Goal: Information Seeking & Learning: Learn about a topic

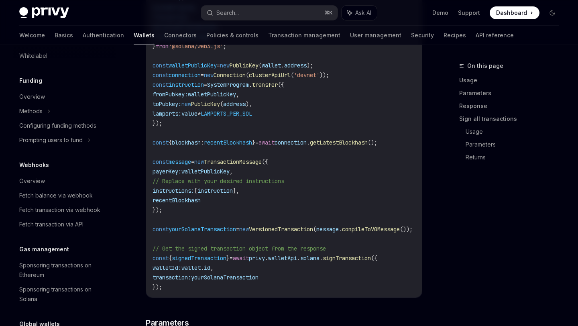
scroll to position [381, 0]
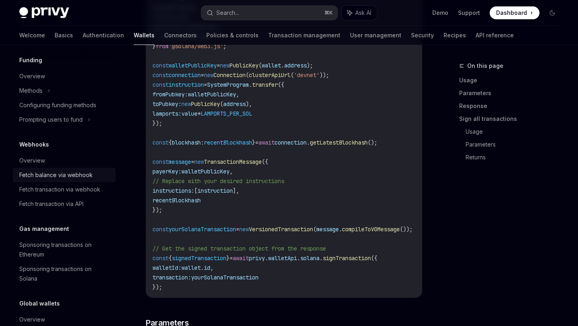
click at [63, 180] on div "Fetch balance via webhook" at bounding box center [55, 175] width 73 height 10
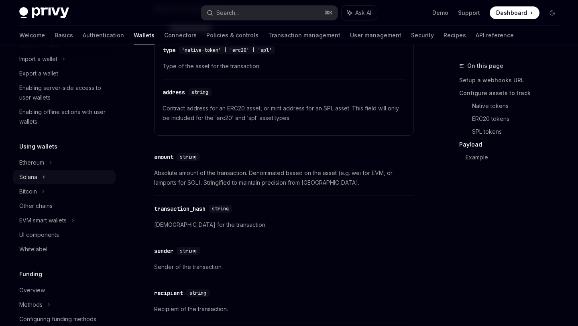
scroll to position [110, 0]
click at [62, 36] on div "Solana" at bounding box center [64, 29] width 103 height 14
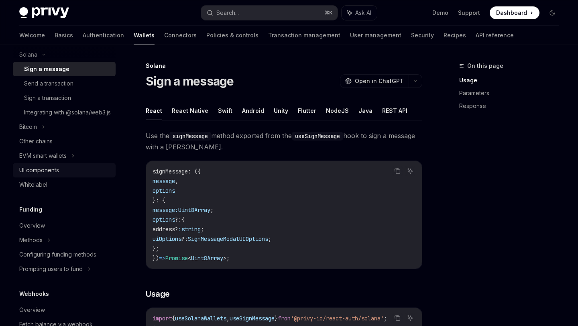
scroll to position [240, 0]
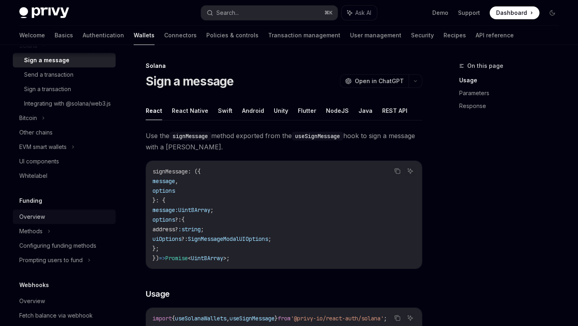
click at [61, 222] on div "Overview" at bounding box center [65, 217] width 92 height 10
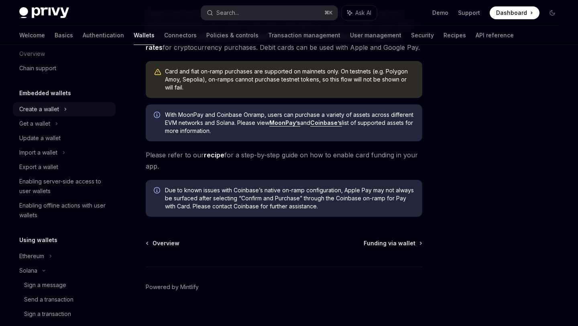
scroll to position [2, 0]
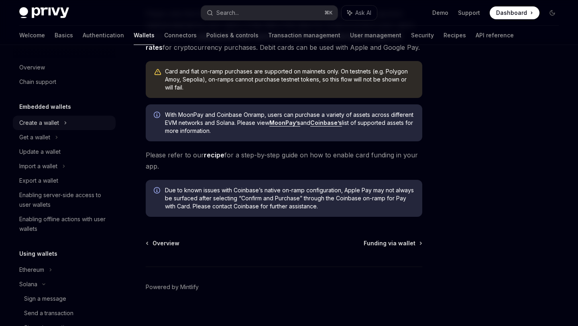
click at [62, 121] on div "Create a wallet" at bounding box center [64, 123] width 103 height 14
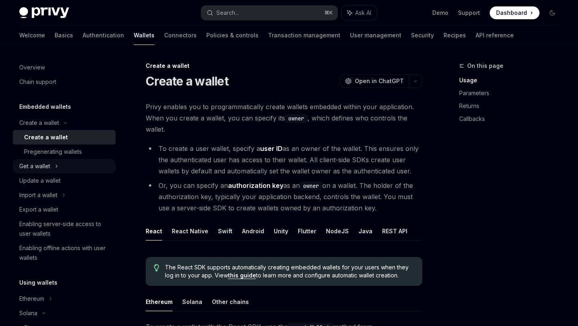
click at [65, 167] on div "Get a wallet" at bounding box center [64, 166] width 103 height 14
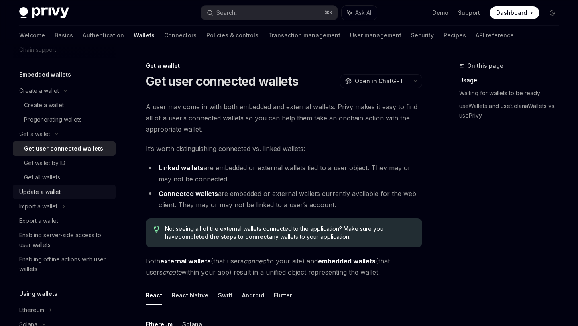
click at [63, 191] on div "Update a wallet" at bounding box center [65, 192] width 92 height 10
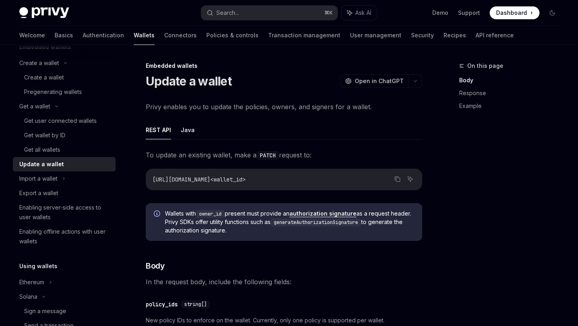
scroll to position [65, 0]
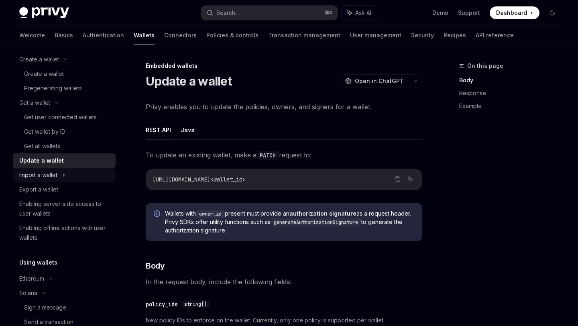
click at [62, 170] on div "Import a wallet" at bounding box center [64, 175] width 103 height 14
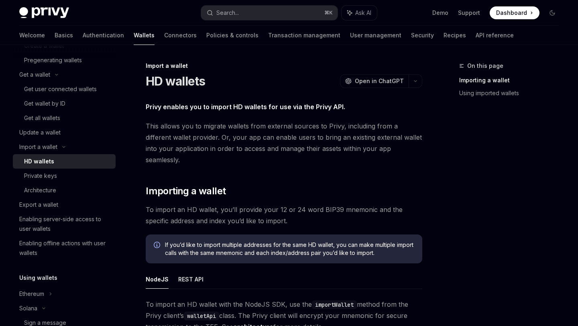
scroll to position [112, 0]
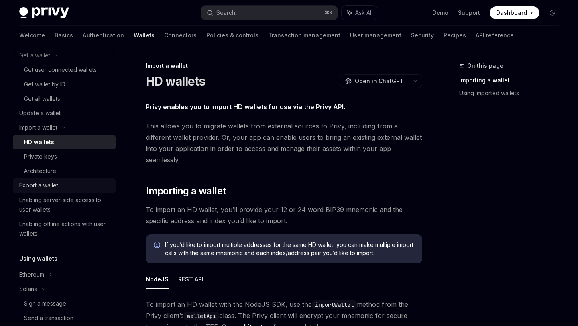
click at [66, 188] on div "Export a wallet" at bounding box center [65, 186] width 92 height 10
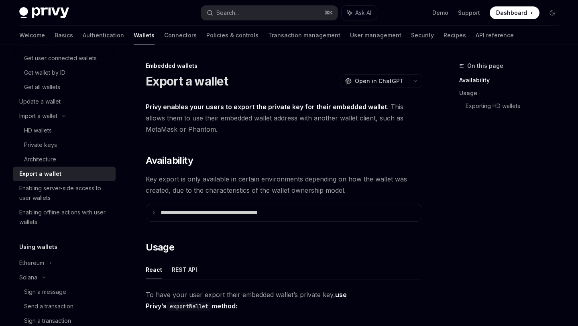
scroll to position [127, 0]
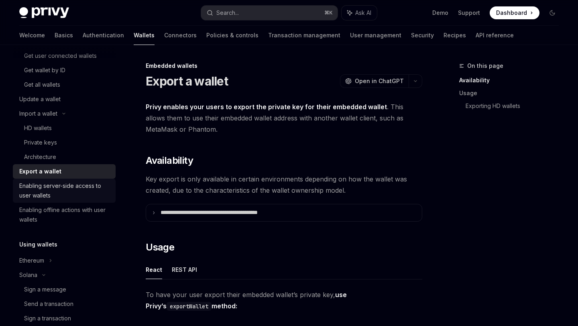
click at [66, 188] on div "Enabling server-side access to user wallets" at bounding box center [65, 190] width 92 height 19
type textarea "*"
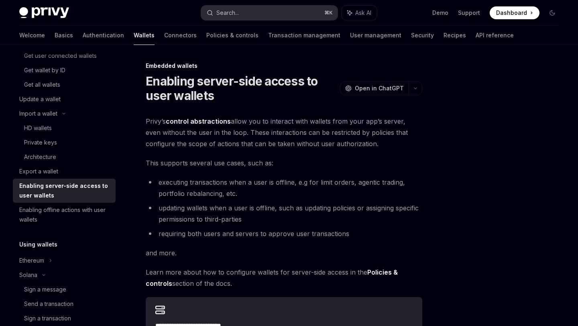
click at [237, 15] on div "Search..." at bounding box center [227, 13] width 22 height 10
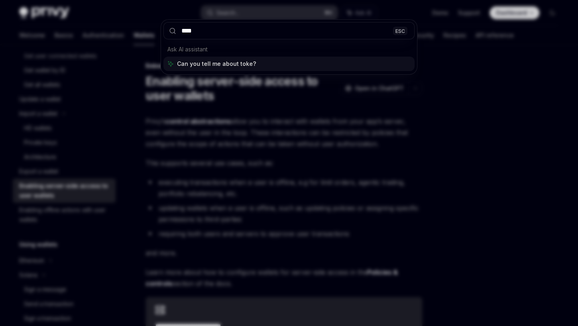
type input "*****"
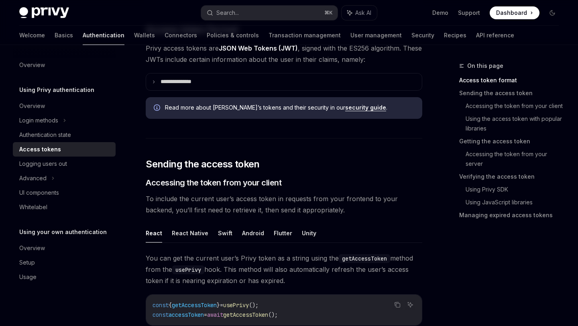
scroll to position [212, 0]
click at [202, 233] on button "React Native" at bounding box center [190, 232] width 37 height 19
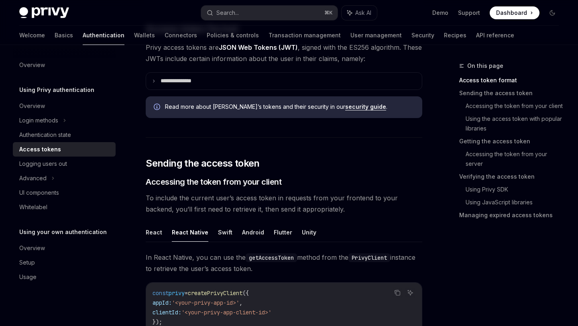
click at [202, 233] on button "React Native" at bounding box center [190, 232] width 37 height 19
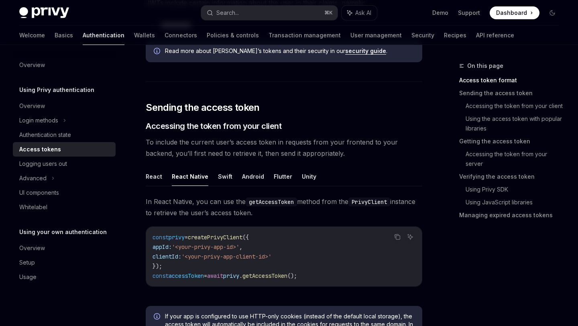
scroll to position [269, 0]
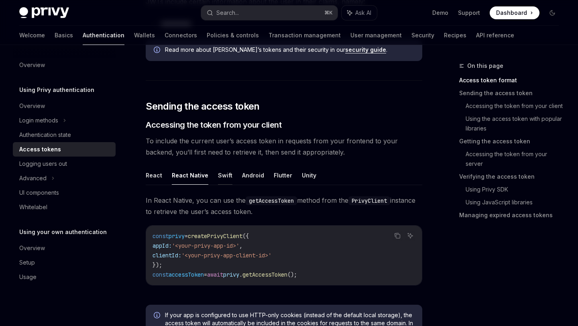
click at [219, 182] on button "Swift" at bounding box center [225, 175] width 14 height 19
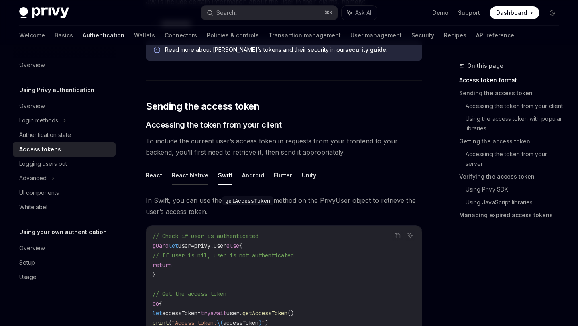
click at [203, 176] on button "React Native" at bounding box center [190, 175] width 37 height 19
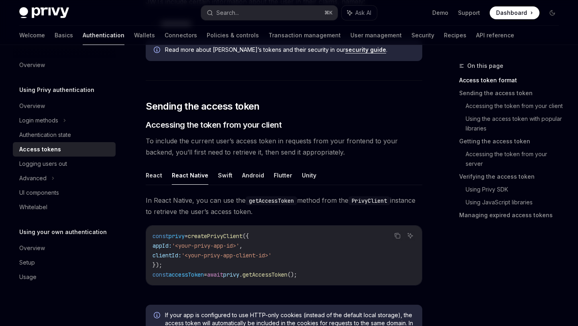
scroll to position [291, 0]
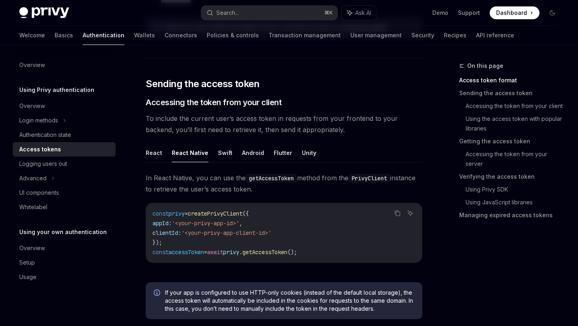
click at [160, 163] on div "React React Native Swift Android Flutter Unity In React Native, you can use the…" at bounding box center [284, 209] width 277 height 133
click at [158, 158] on button "React" at bounding box center [154, 152] width 16 height 19
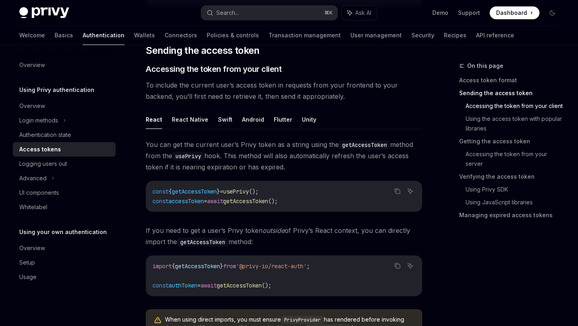
scroll to position [329, 0]
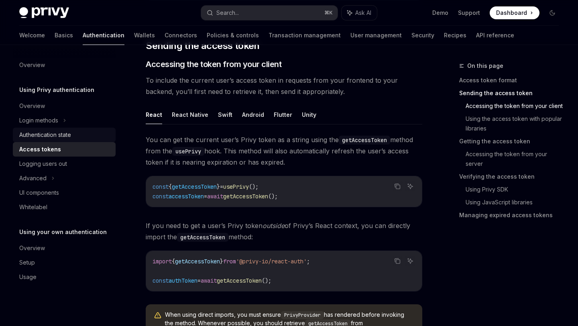
click at [61, 132] on div "Authentication state" at bounding box center [45, 135] width 52 height 10
type textarea "*"
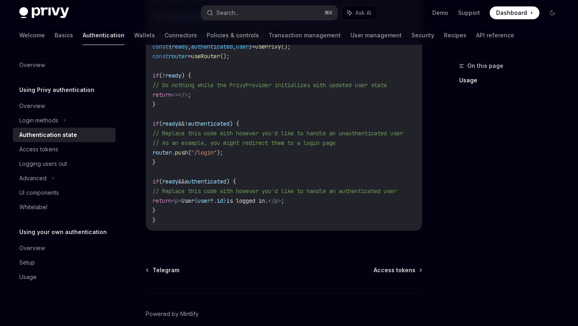
scroll to position [357, 0]
